Goal: Task Accomplishment & Management: Use online tool/utility

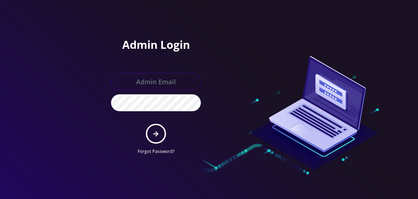
type input "[PERSON_NAME][EMAIL_ADDRESS][DOMAIN_NAME]"
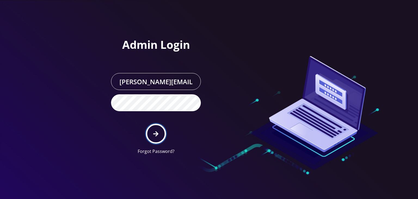
click at [153, 131] on icon "submit" at bounding box center [155, 134] width 5 height 6
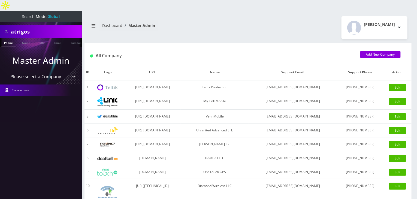
click at [45, 71] on select "Please select a Company Teltik Production My Link Mobile VennMobile Unlimited A…" at bounding box center [40, 76] width 69 height 10
select select "13"
click at [6, 71] on select "Please select a Company Teltik Production My Link Mobile VennMobile Unlimited A…" at bounding box center [40, 76] width 69 height 10
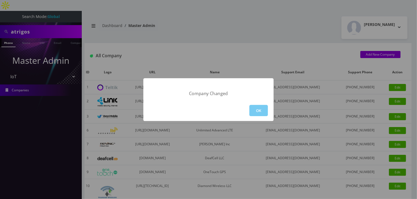
click at [253, 107] on button "OK" at bounding box center [258, 110] width 19 height 11
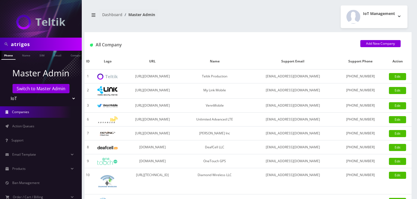
click at [26, 126] on span "Action Queues" at bounding box center [23, 126] width 22 height 5
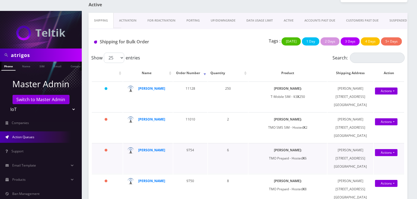
scroll to position [27, 0]
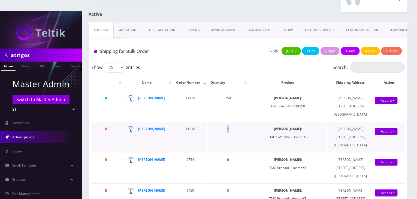
click at [229, 122] on td "2" at bounding box center [228, 137] width 40 height 30
drag, startPoint x: 224, startPoint y: 86, endPoint x: 232, endPoint y: 87, distance: 8.2
click at [232, 91] on td "250" at bounding box center [228, 106] width 40 height 30
drag, startPoint x: 229, startPoint y: 118, endPoint x: 225, endPoint y: 118, distance: 3.8
click at [225, 122] on td "2" at bounding box center [228, 137] width 40 height 30
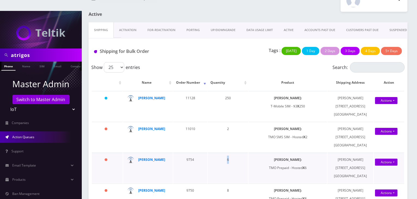
drag, startPoint x: 231, startPoint y: 150, endPoint x: 227, endPoint y: 147, distance: 4.5
click at [227, 152] on td "6" at bounding box center [228, 167] width 40 height 30
click at [228, 122] on td "2" at bounding box center [228, 137] width 40 height 30
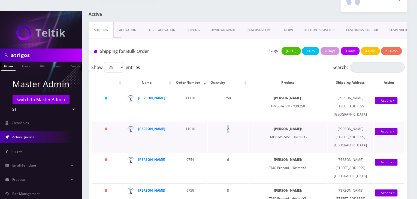
click at [228, 122] on td "2" at bounding box center [228, 137] width 40 height 30
click at [227, 91] on td "250" at bounding box center [228, 106] width 40 height 30
click at [228, 122] on td "2" at bounding box center [228, 137] width 40 height 30
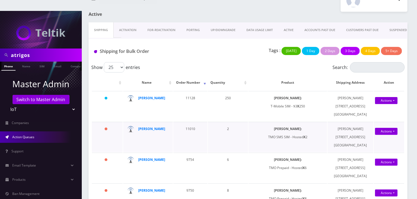
click at [228, 122] on td "2" at bounding box center [228, 137] width 40 height 30
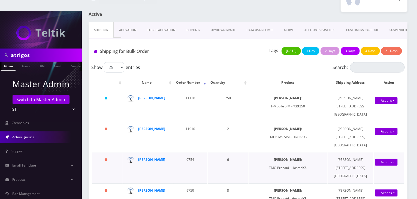
click at [228, 152] on td "6" at bounding box center [228, 167] width 40 height 30
click at [226, 152] on td "6" at bounding box center [228, 167] width 40 height 30
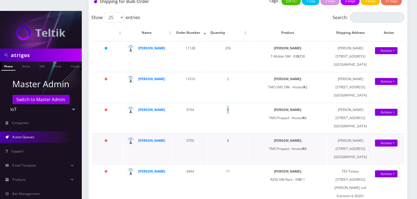
scroll to position [82, 0]
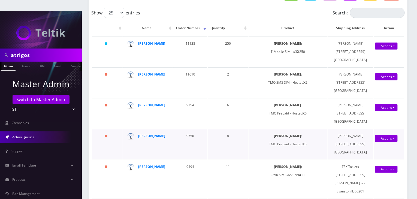
click at [226, 132] on td "8" at bounding box center [228, 144] width 40 height 30
click at [227, 171] on td "11" at bounding box center [228, 179] width 40 height 38
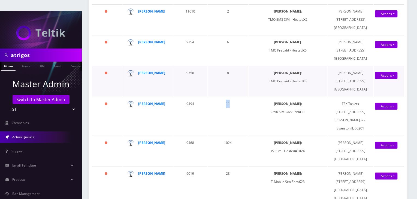
scroll to position [191, 0]
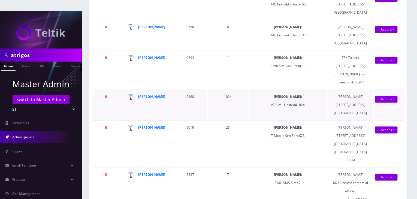
click at [228, 93] on td "1024" at bounding box center [228, 105] width 40 height 30
click at [227, 131] on td "23" at bounding box center [228, 143] width 40 height 47
click at [227, 167] on td "7" at bounding box center [228, 186] width 40 height 38
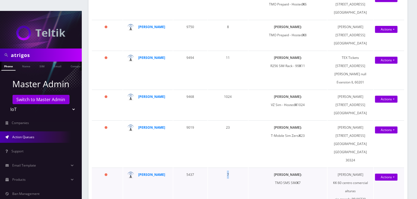
click at [227, 167] on td "7" at bounding box center [228, 186] width 40 height 38
click at [227, 133] on td "23" at bounding box center [228, 143] width 40 height 47
click at [228, 92] on td "1024" at bounding box center [228, 105] width 40 height 30
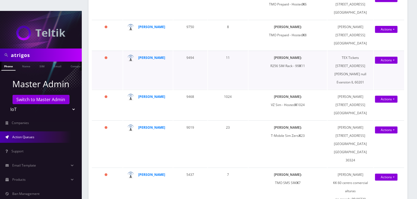
click at [228, 62] on td "11" at bounding box center [228, 70] width 40 height 38
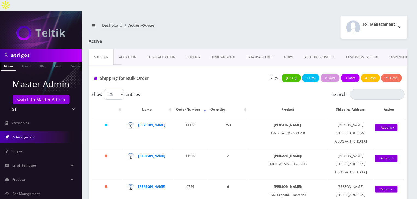
scroll to position [0, 0]
click at [63, 104] on select "Teltik Production My Link Mobile VennMobile Unlimited Advanced LTE Rexing Inc D…" at bounding box center [40, 109] width 69 height 10
select select "1"
click at [6, 104] on select "Teltik Production My Link Mobile VennMobile Unlimited Advanced LTE Rexing Inc D…" at bounding box center [40, 109] width 69 height 10
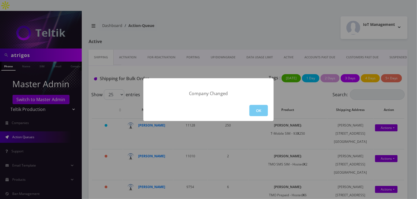
click at [259, 112] on button "OK" at bounding box center [258, 110] width 19 height 11
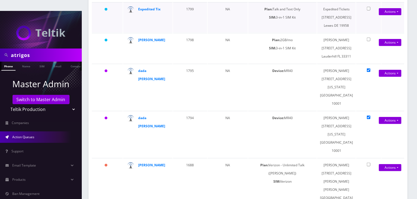
scroll to position [120, 0]
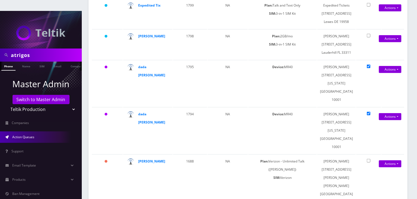
click at [30, 104] on select "Teltik Production My Link Mobile VennMobile Unlimited Advanced LTE Rexing Inc D…" at bounding box center [40, 109] width 69 height 10
select select "13"
click at [6, 104] on select "Teltik Production My Link Mobile VennMobile Unlimited Advanced LTE Rexing Inc D…" at bounding box center [40, 109] width 69 height 10
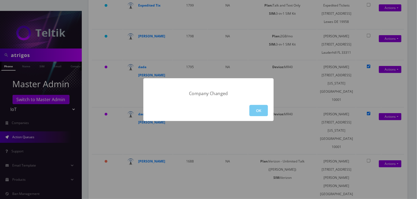
click at [261, 110] on button "OK" at bounding box center [258, 110] width 19 height 11
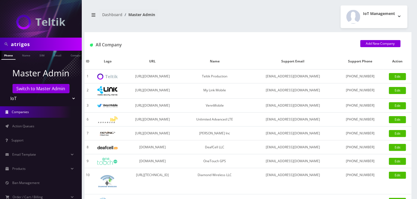
click at [36, 124] on link "Action Queues" at bounding box center [41, 125] width 82 height 11
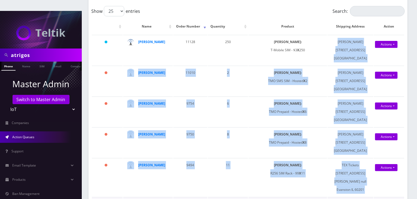
scroll to position [91, 0]
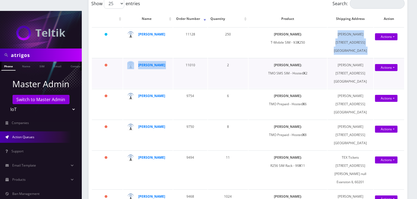
drag, startPoint x: 334, startPoint y: 115, endPoint x: 174, endPoint y: 75, distance: 165.5
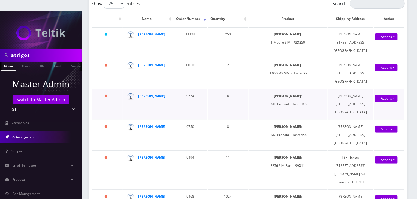
click at [178, 92] on td "9754" at bounding box center [190, 104] width 34 height 30
